Goal: Find specific page/section: Find specific page/section

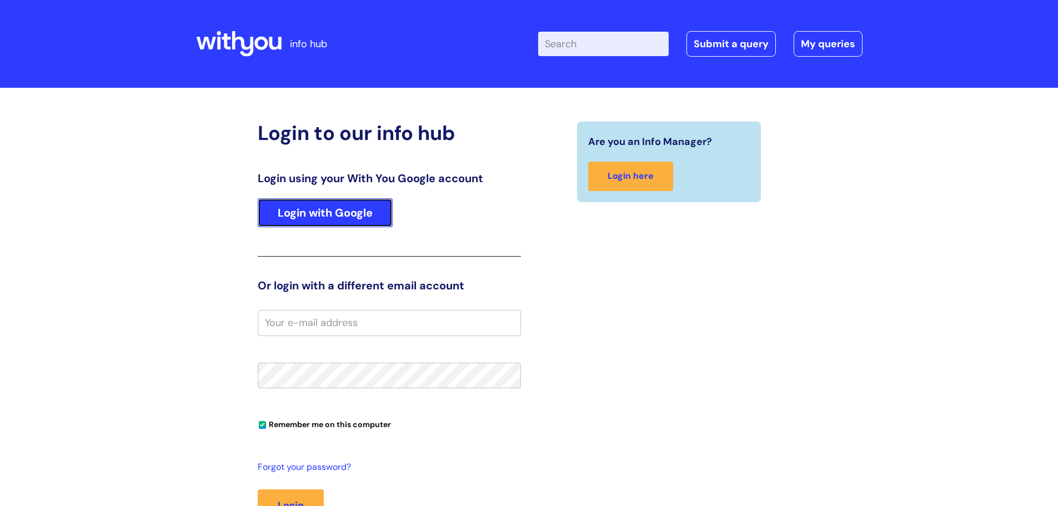
click at [334, 208] on link "Login with Google" at bounding box center [325, 212] width 135 height 29
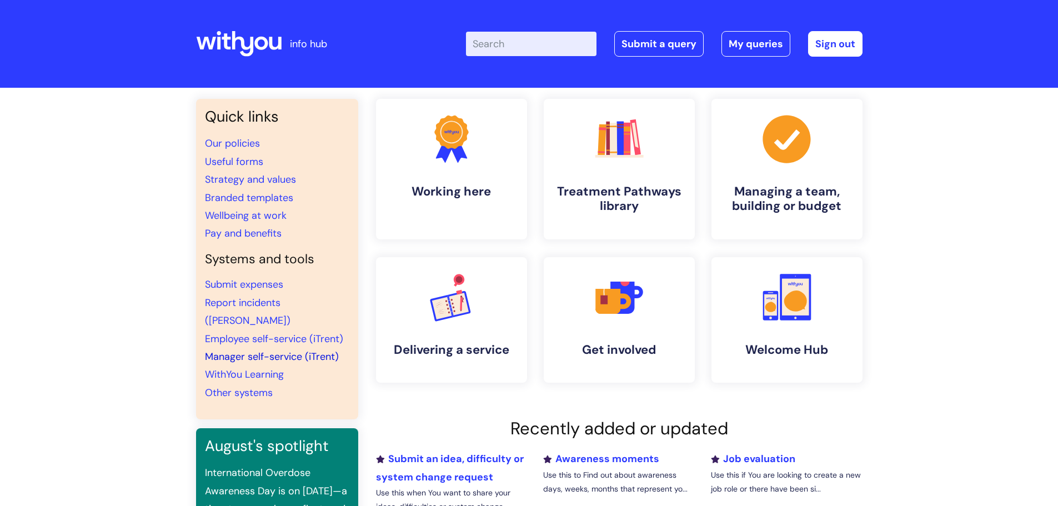
click at [255, 350] on link "Manager self-service (iTrent)" at bounding box center [272, 356] width 134 height 13
click at [236, 164] on link "Useful forms" at bounding box center [234, 161] width 58 height 13
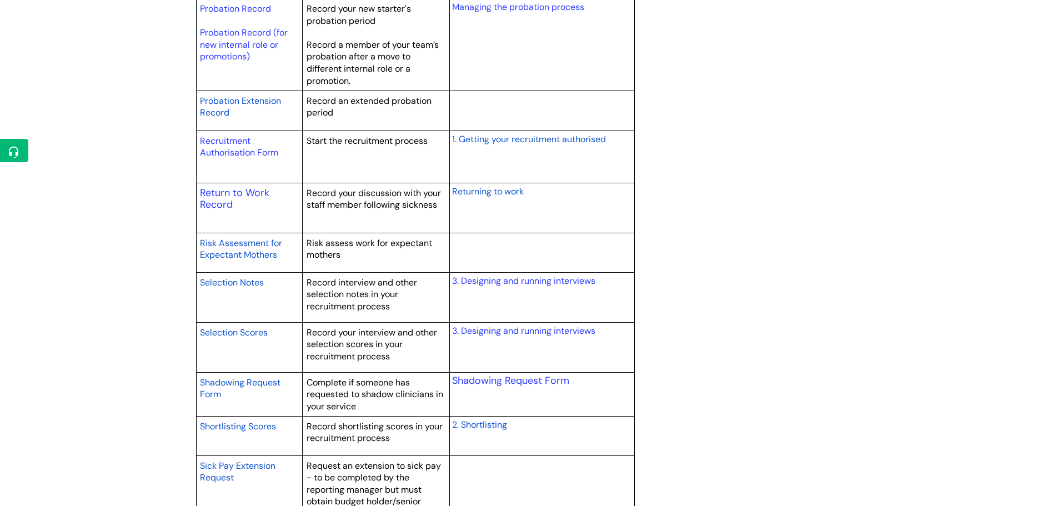
scroll to position [1610, 0]
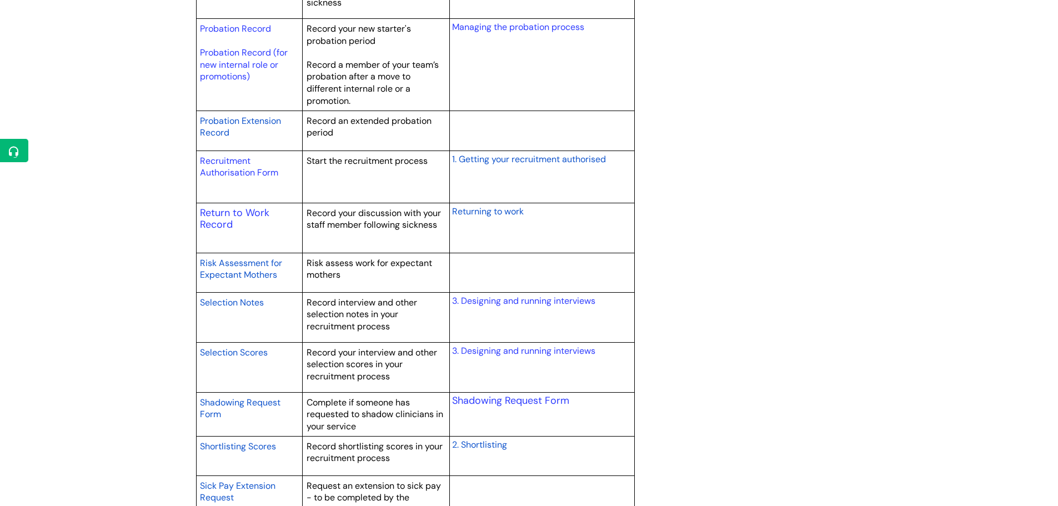
click at [221, 135] on span "Probation Extension Record" at bounding box center [240, 127] width 81 height 24
